Goal: Find specific page/section: Find specific page/section

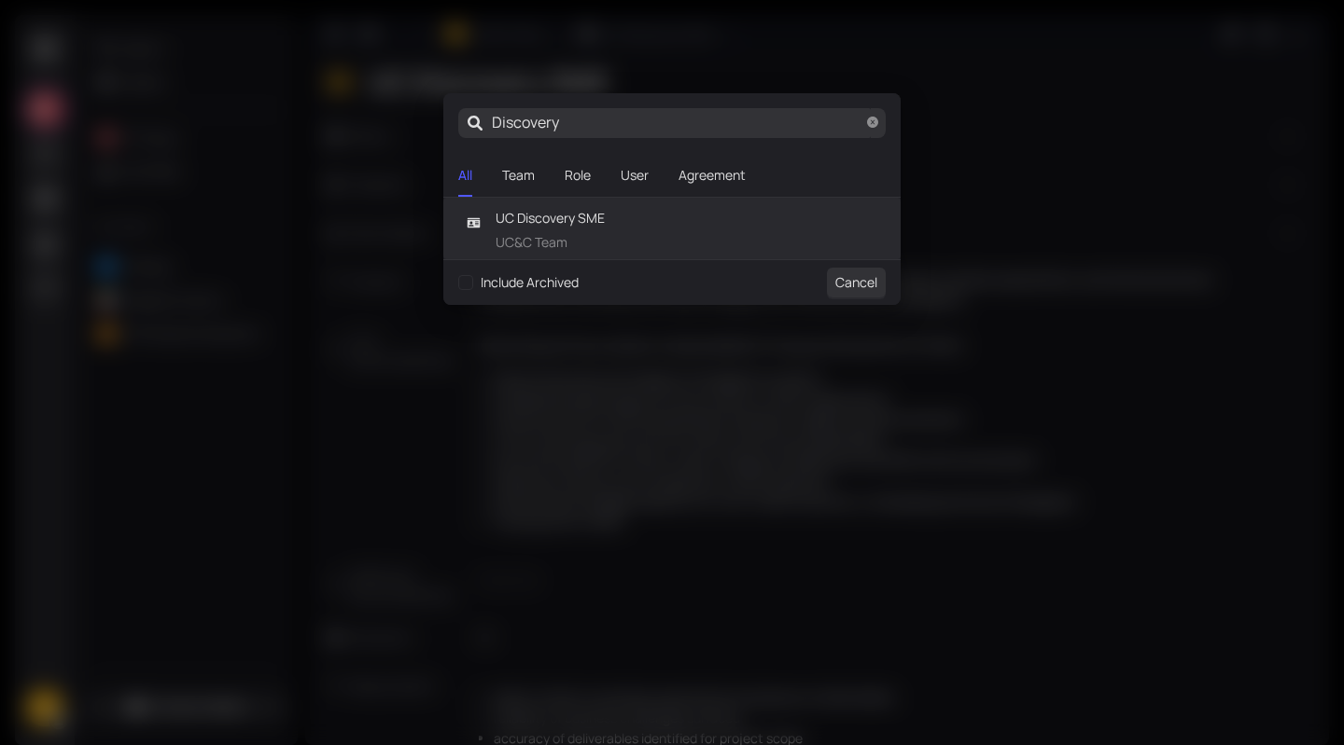
drag, startPoint x: 706, startPoint y: 133, endPoint x: 449, endPoint y: 121, distance: 257.8
click at [449, 121] on span "Discovery" at bounding box center [671, 123] width 457 height 60
type input "B"
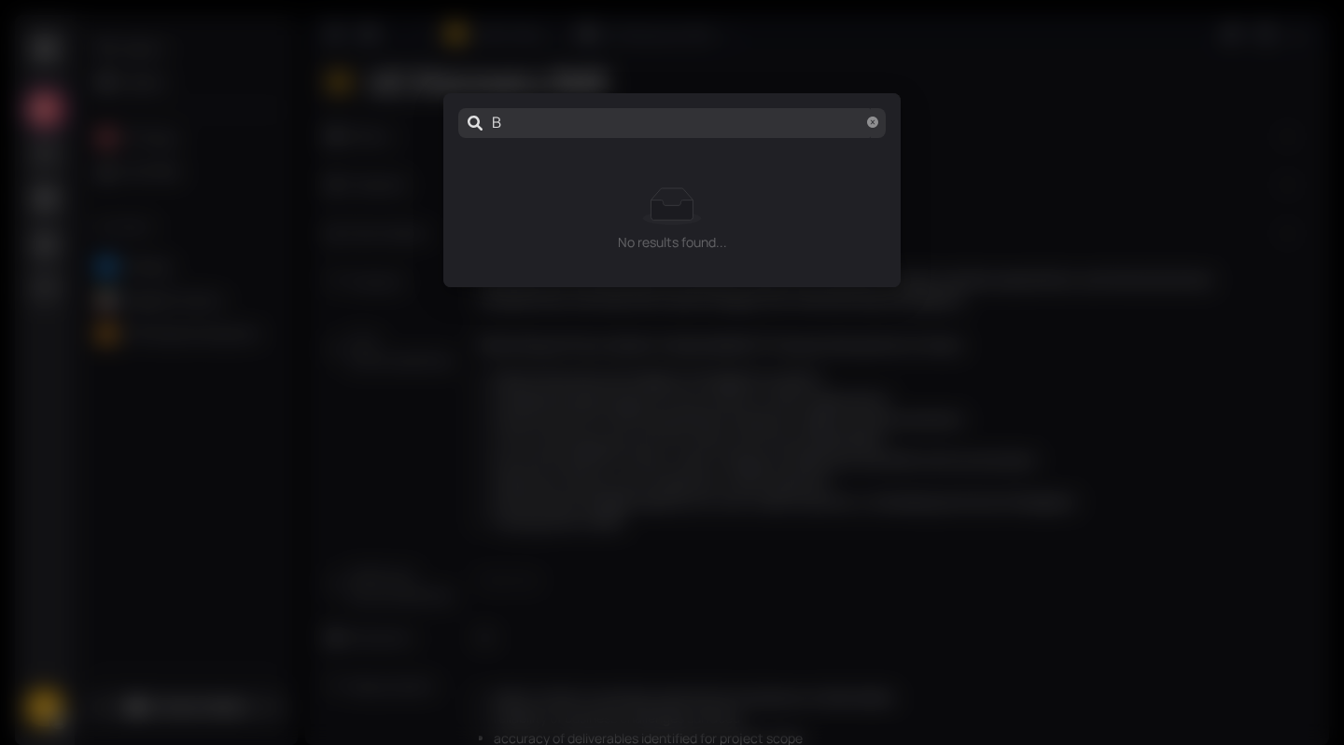
type input "Be"
type input "Bez"
type input "Bezu"
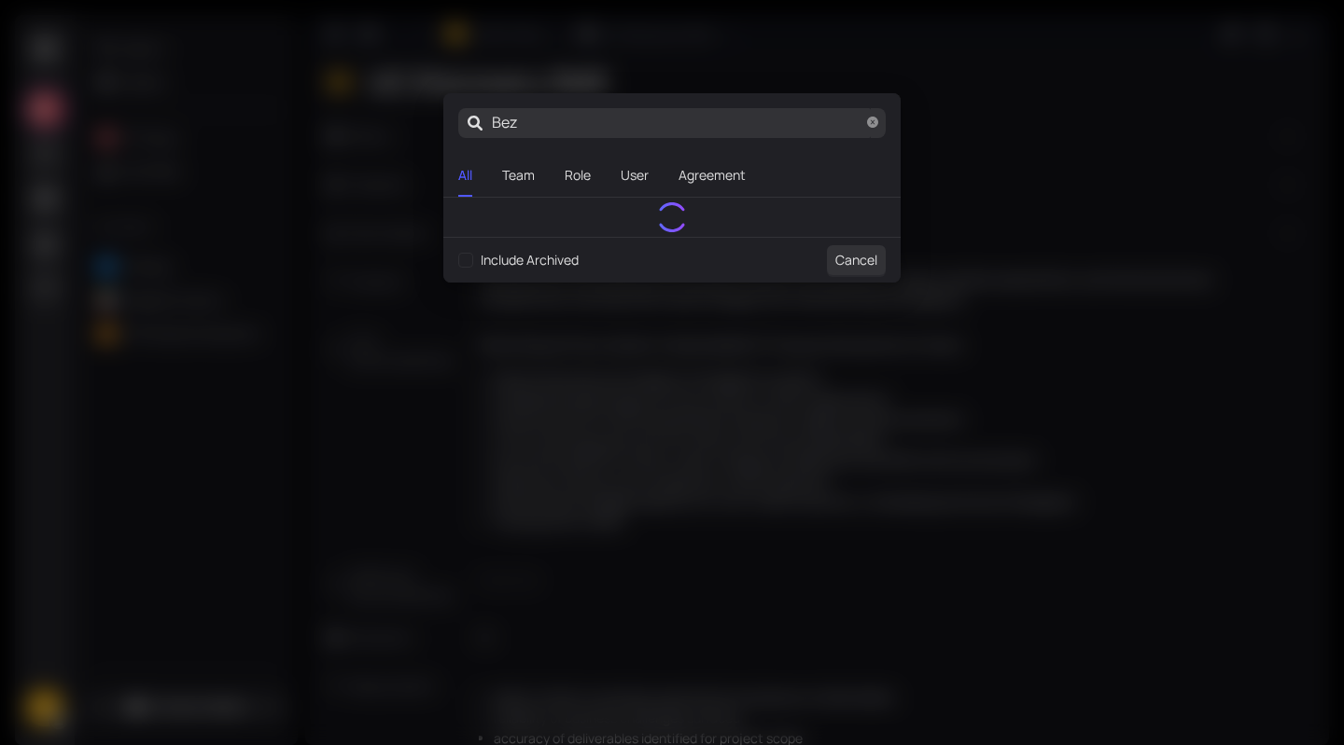
type input "Bezu"
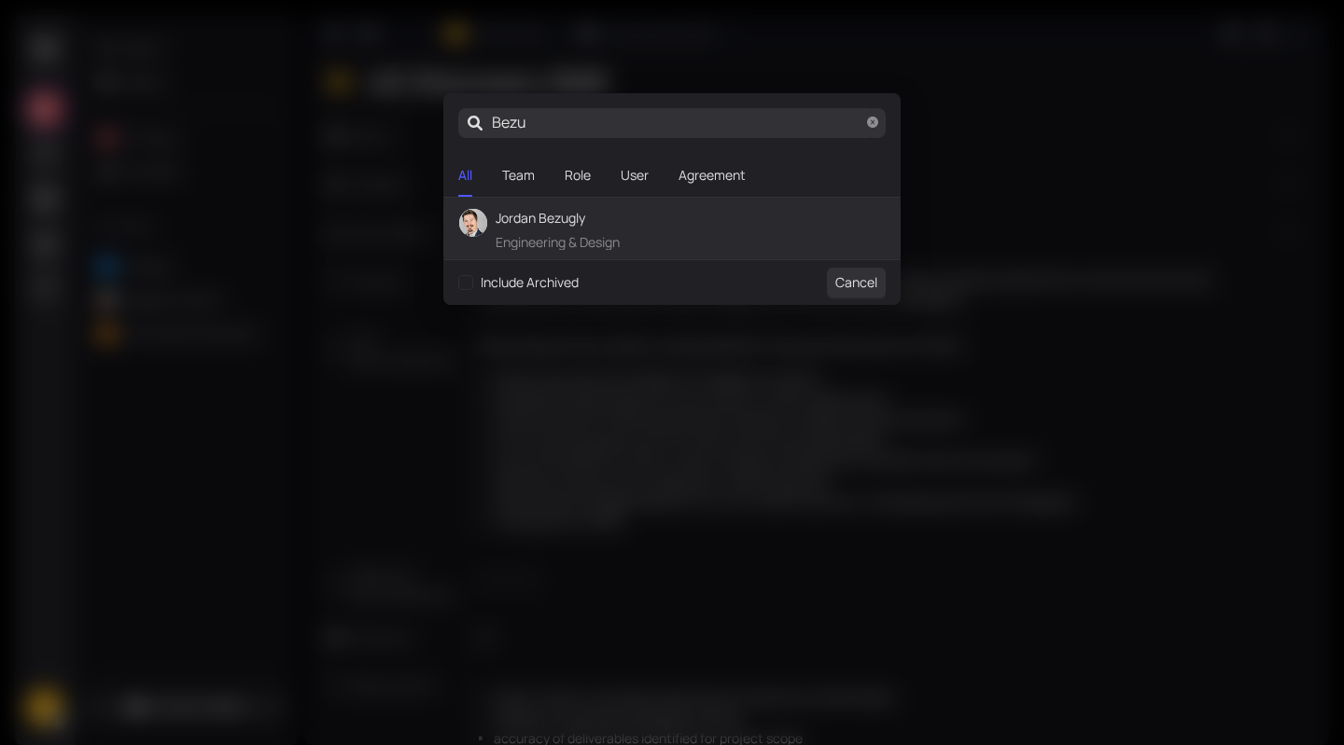
click at [569, 225] on span "Jordan Bezugly" at bounding box center [557, 218] width 124 height 21
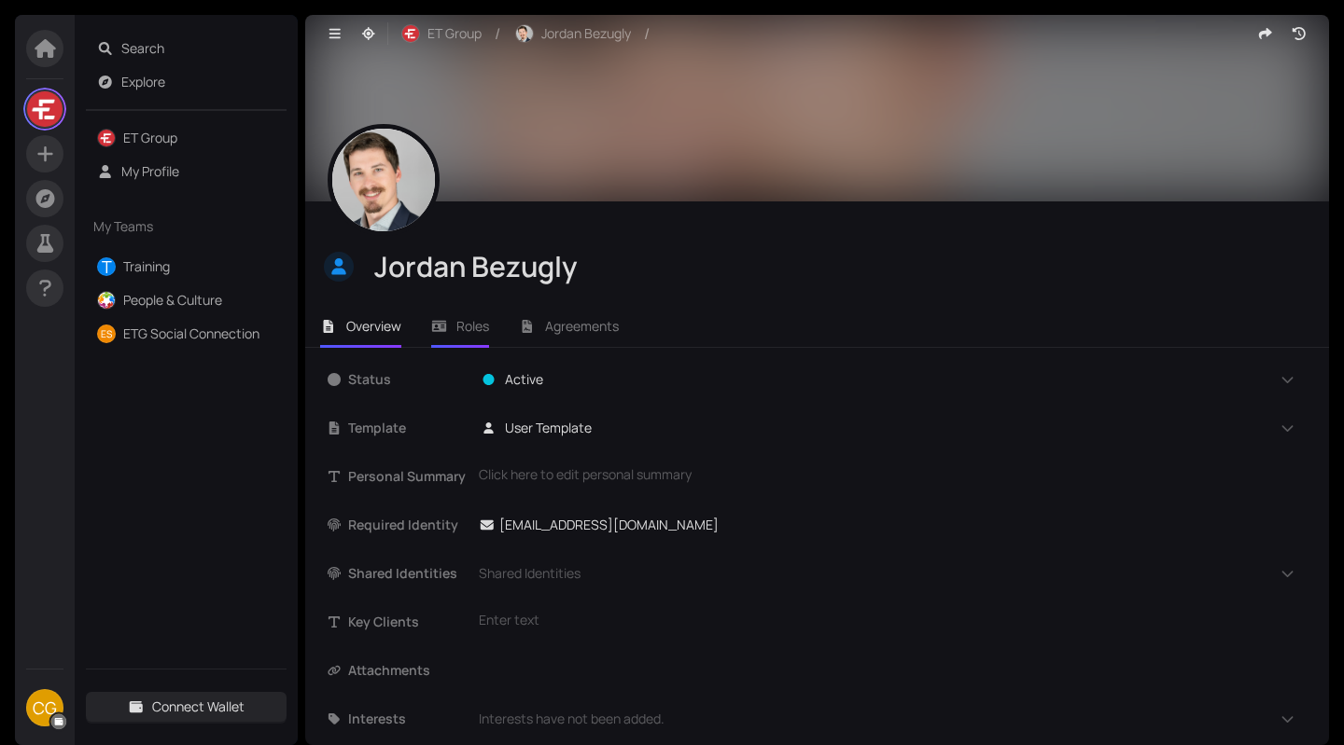
click at [461, 317] on span "Roles" at bounding box center [472, 326] width 33 height 18
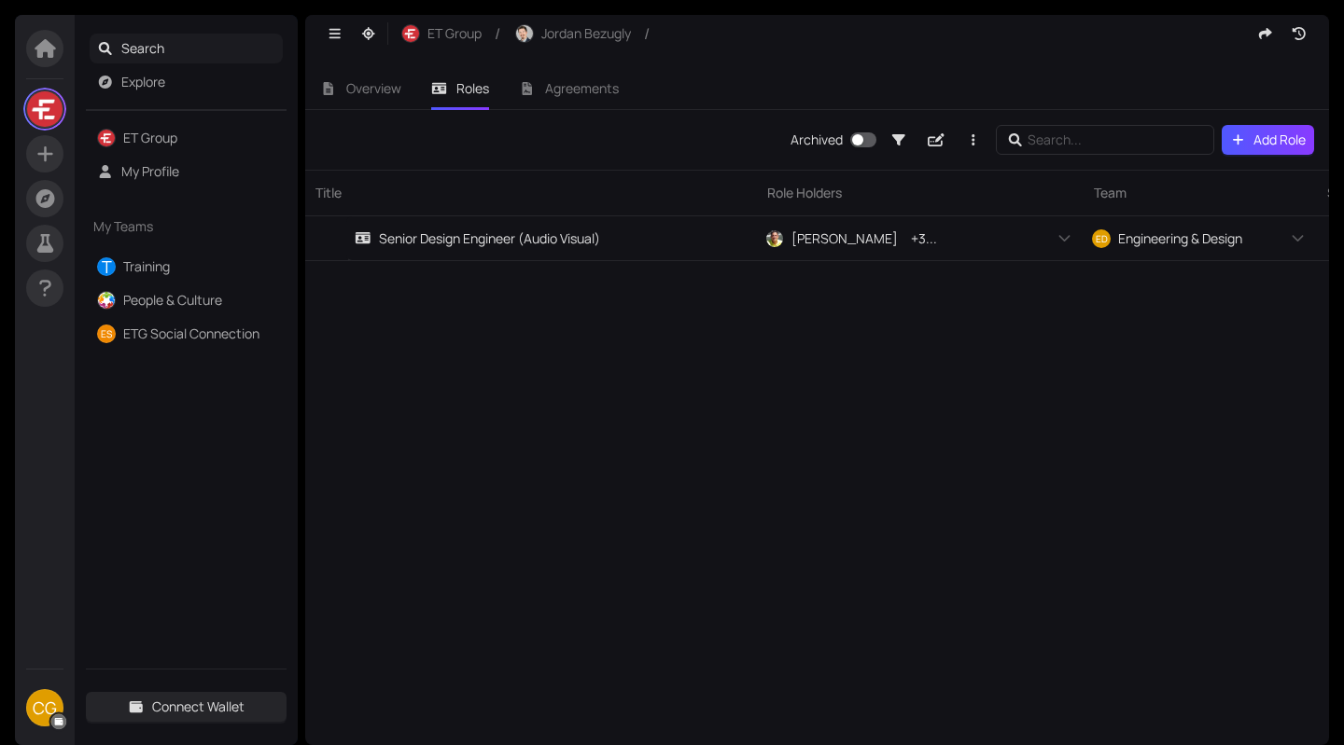
click at [153, 40] on span "Search" at bounding box center [198, 49] width 155 height 30
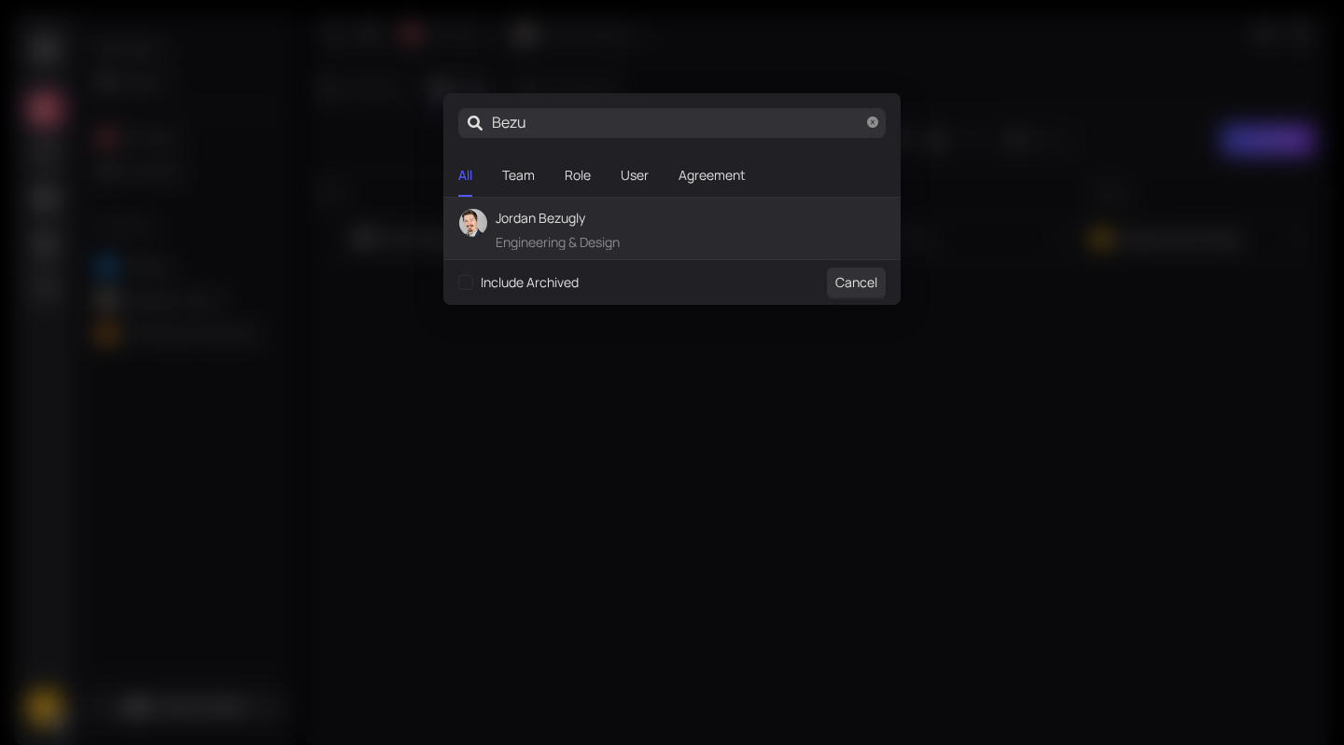
type input "Bez"
type input "Be"
type input "B"
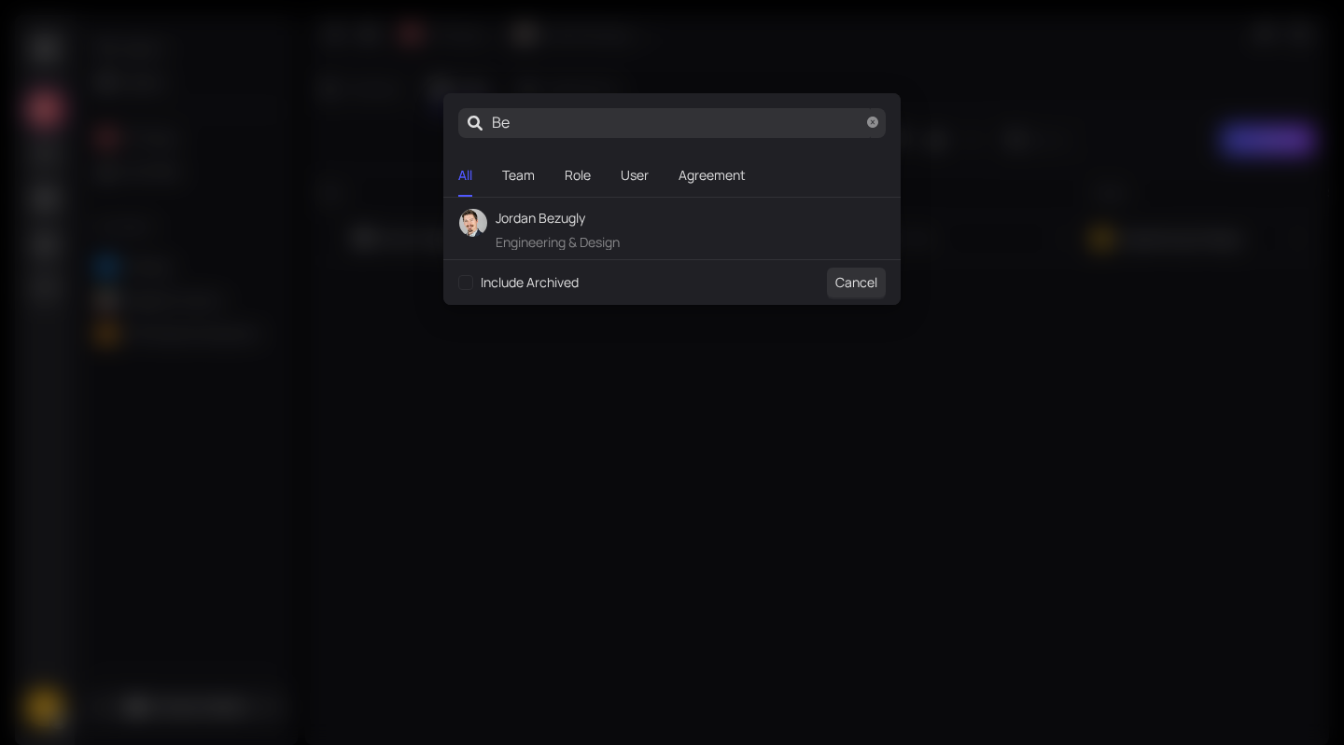
type input "B"
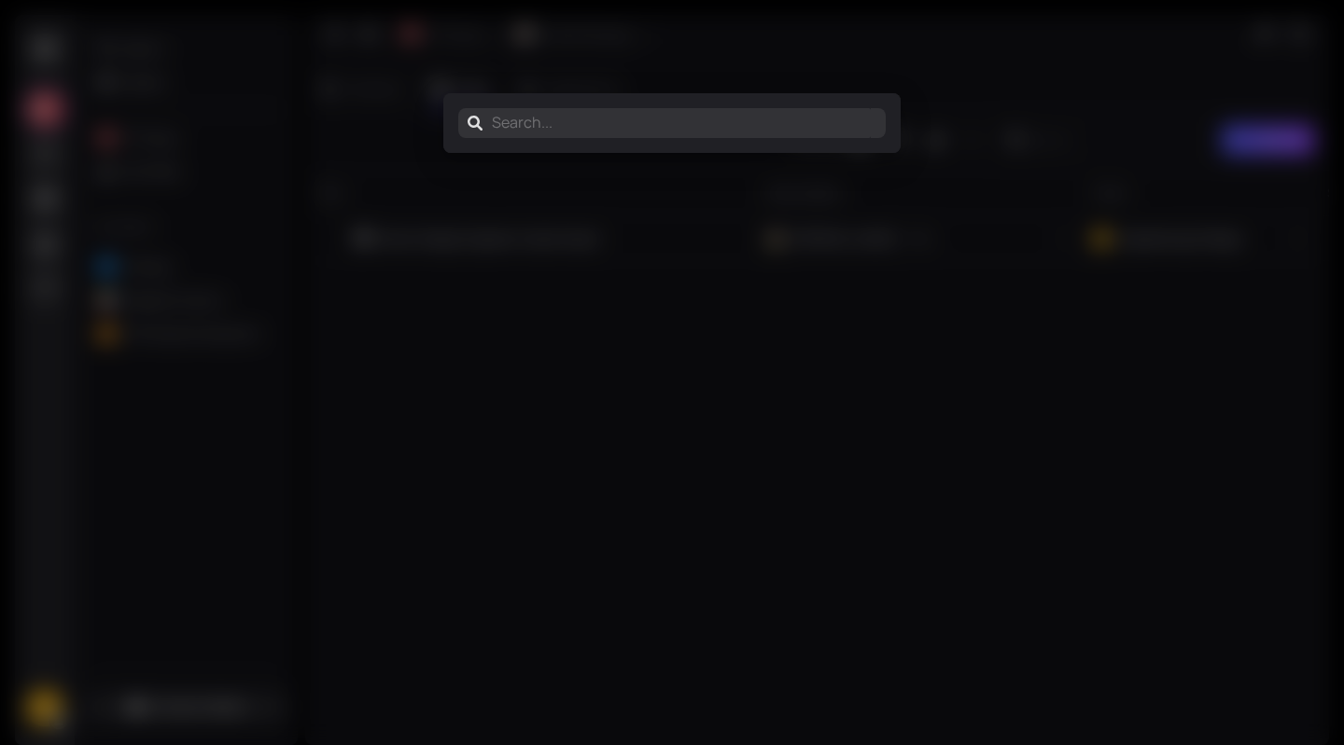
type input "r"
type input "B"
type input "Br"
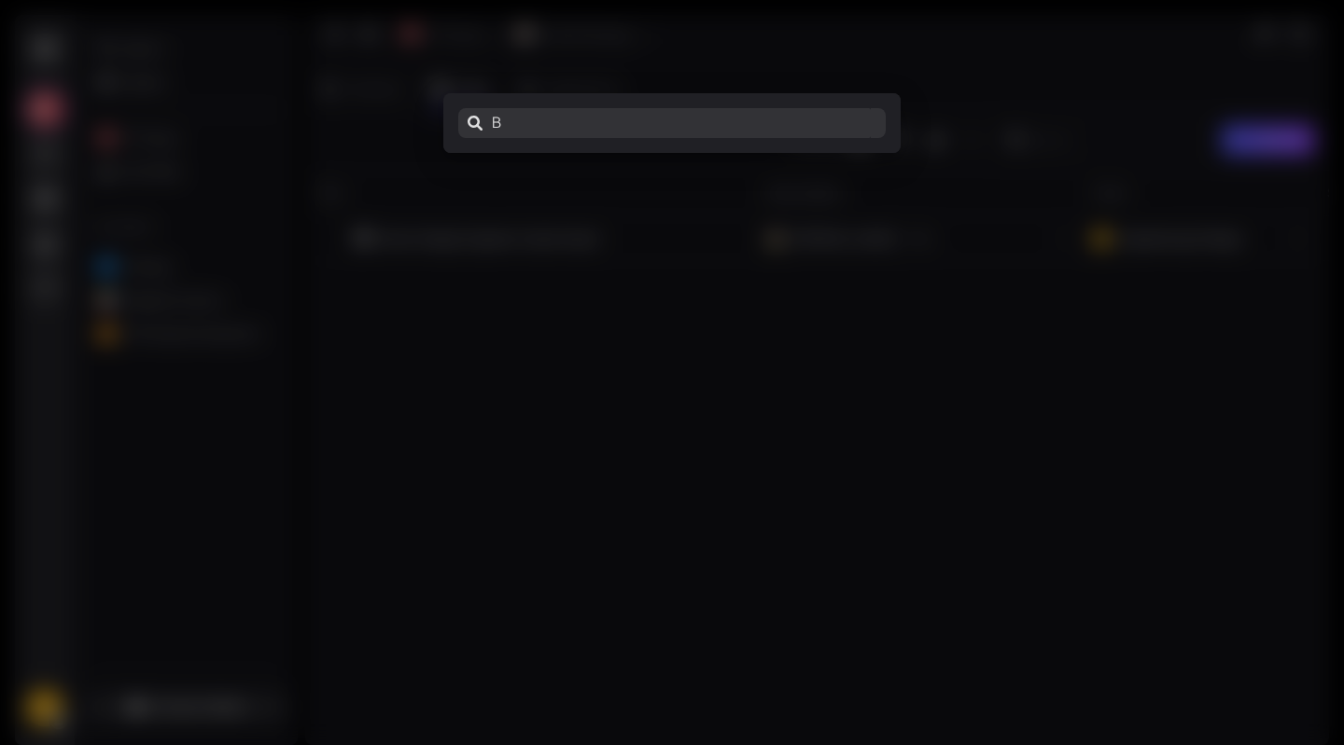
type input "Br"
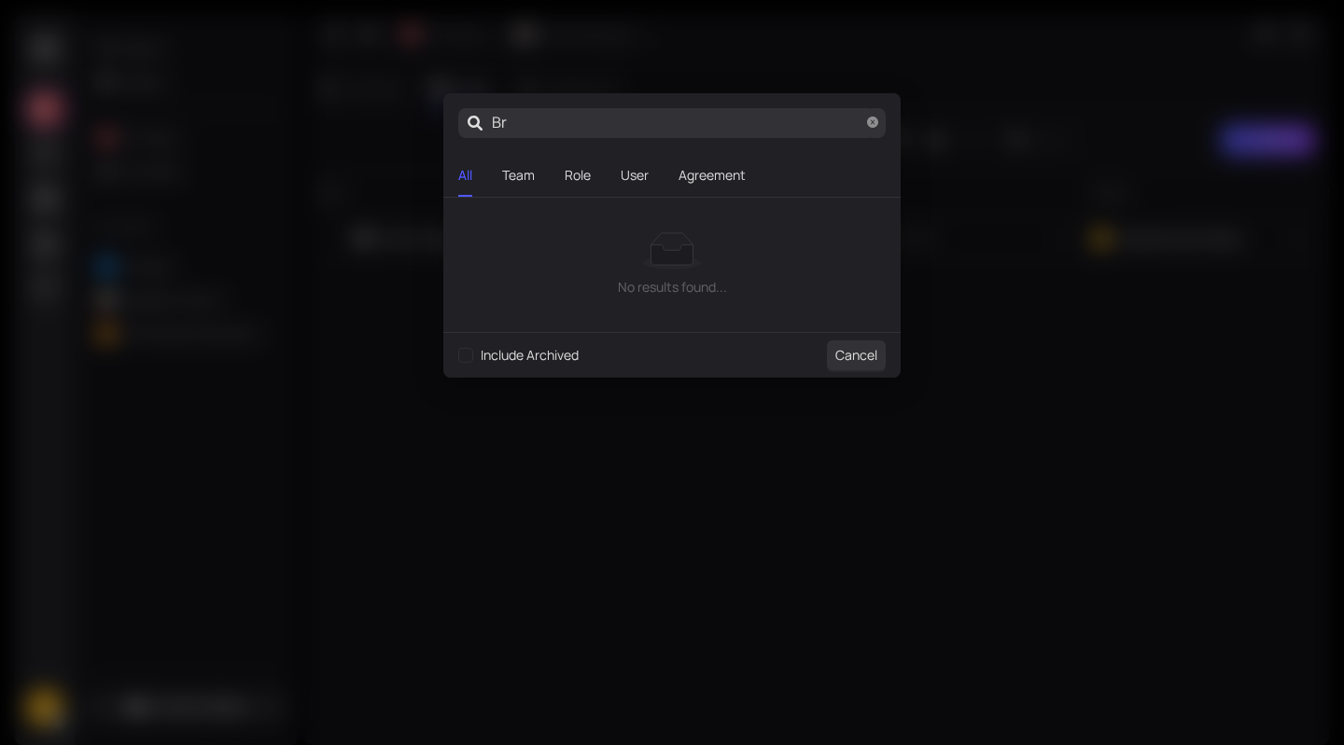
type input "Bru"
type input "Brun"
type input "[PERSON_NAME]"
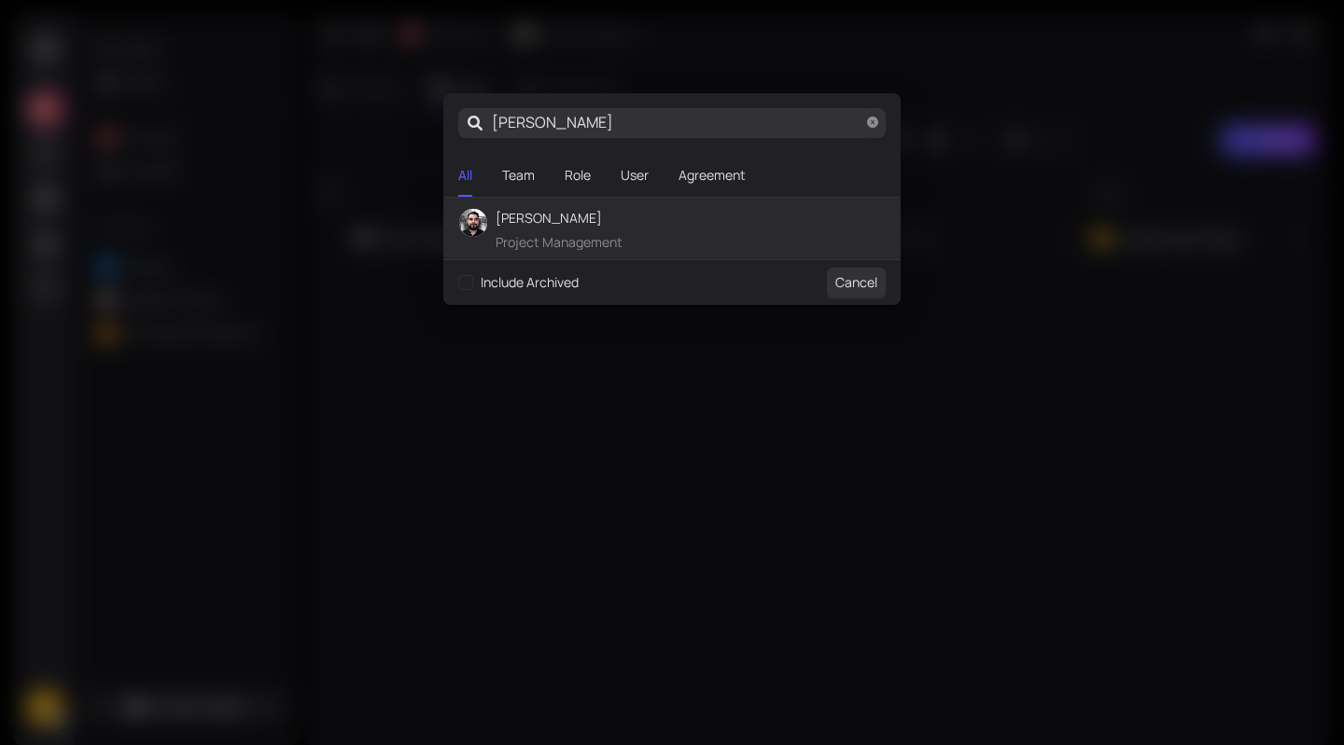
click at [550, 220] on span "[PERSON_NAME]" at bounding box center [558, 218] width 127 height 21
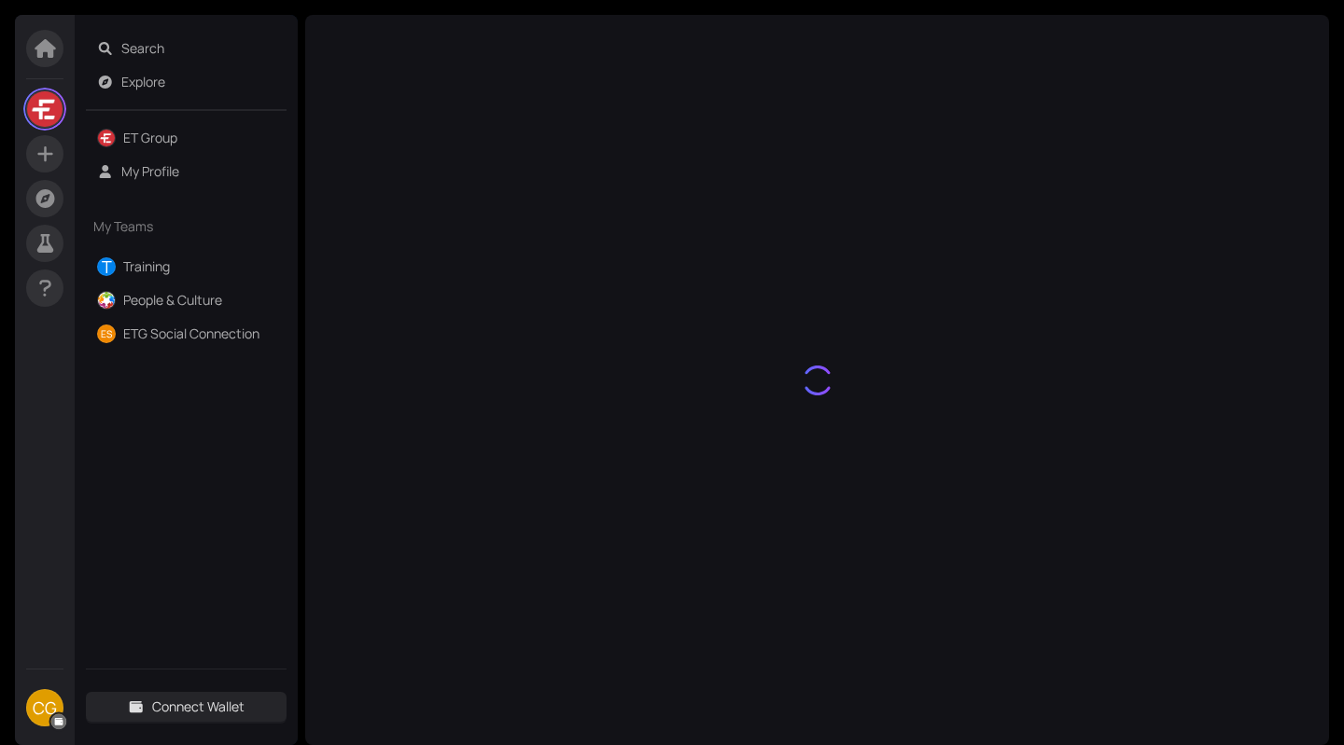
type input "[PERSON_NAME]"
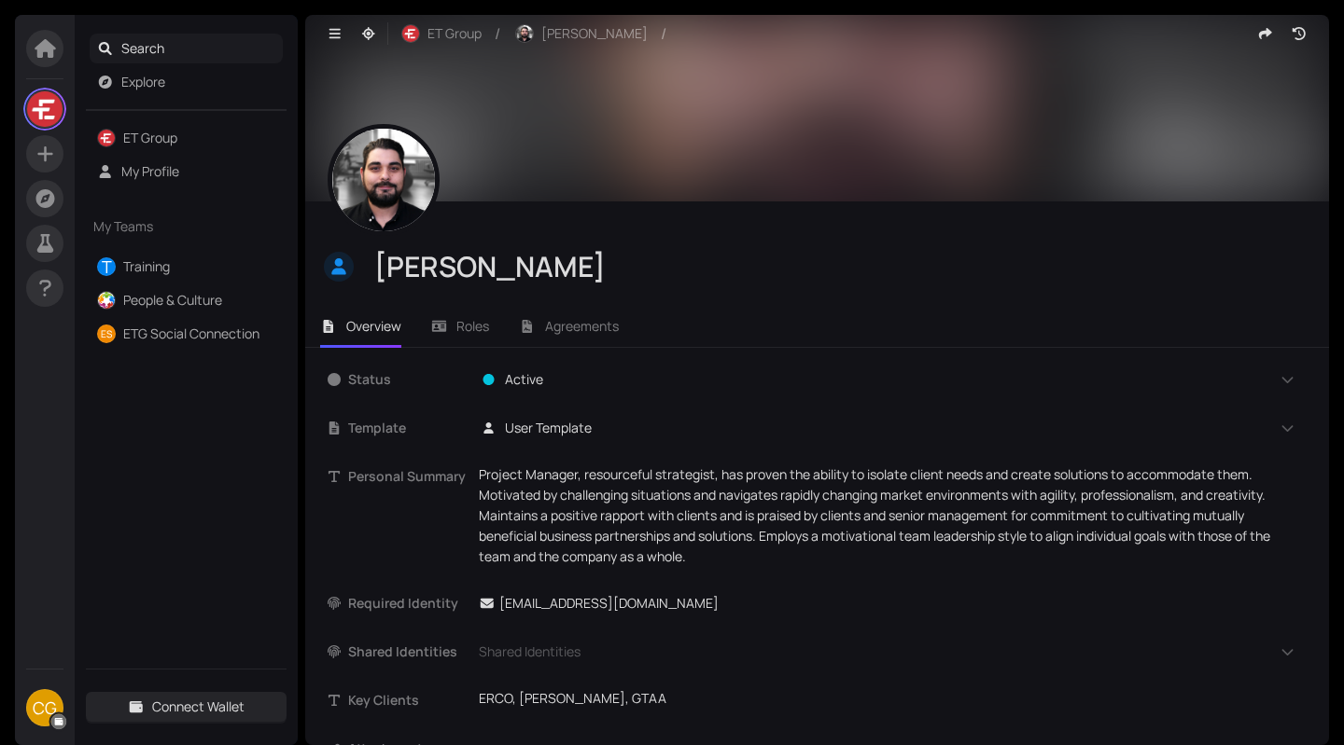
click at [145, 45] on span "Search" at bounding box center [198, 49] width 155 height 30
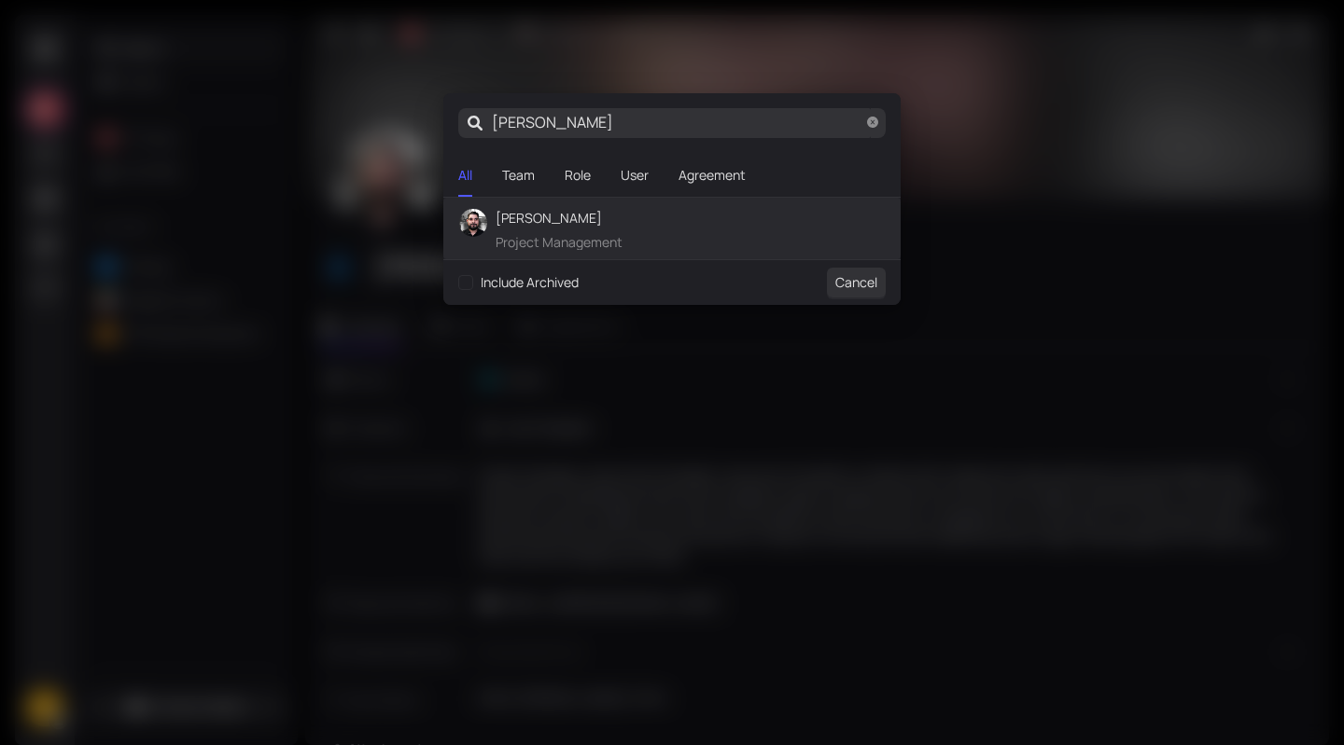
click at [145, 45] on div "[PERSON_NAME] Search your organization... [PERSON_NAME] All Team Role User Agre…" at bounding box center [672, 372] width 1344 height 745
